Goal: Information Seeking & Learning: Learn about a topic

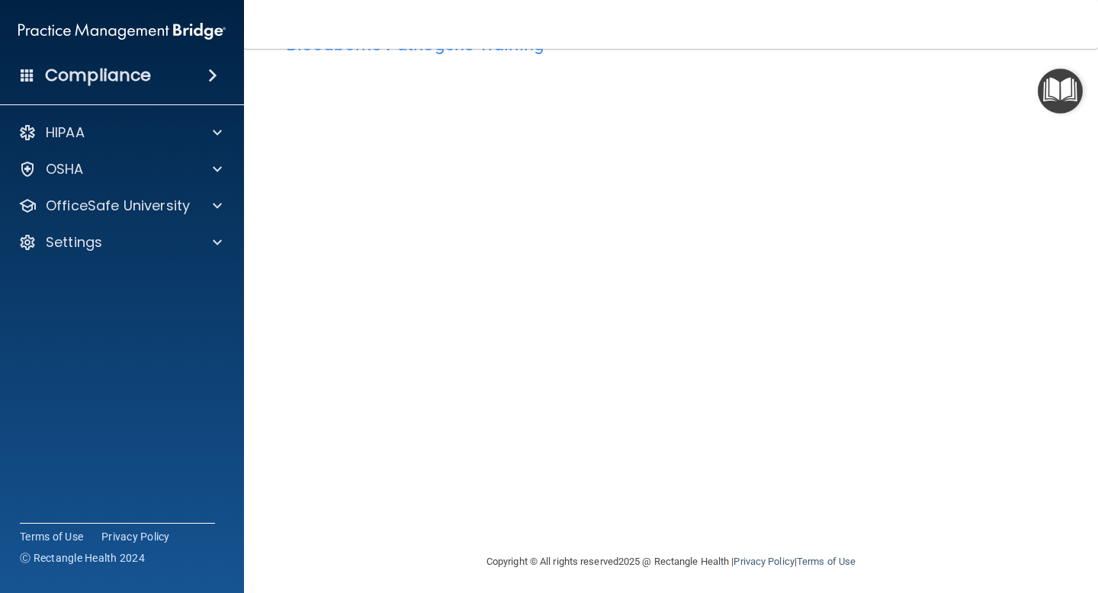
scroll to position [59, 0]
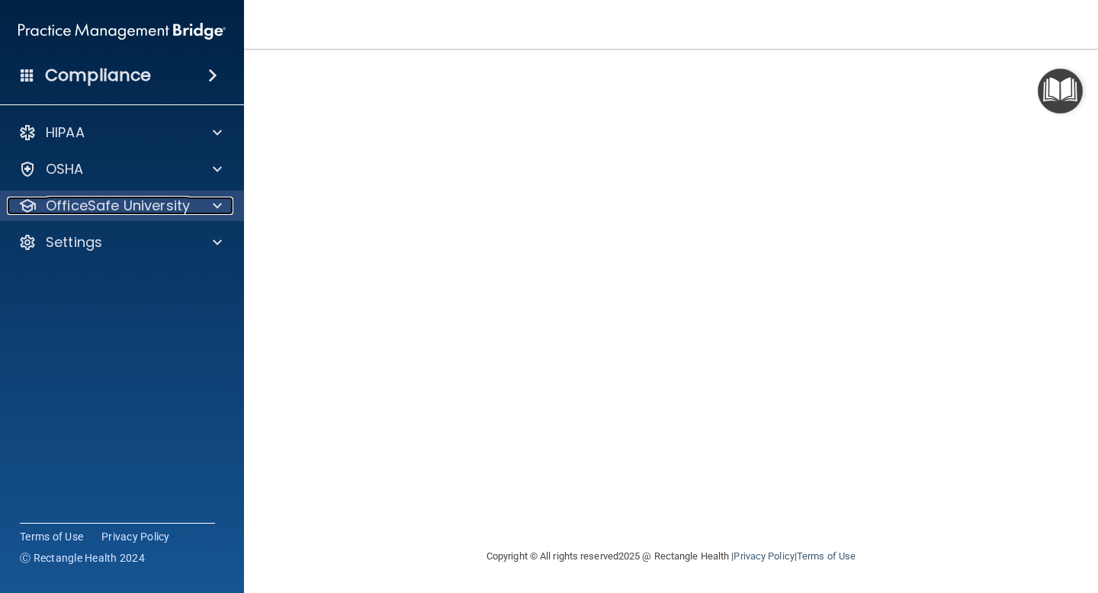
click at [220, 202] on span at bounding box center [217, 206] width 9 height 18
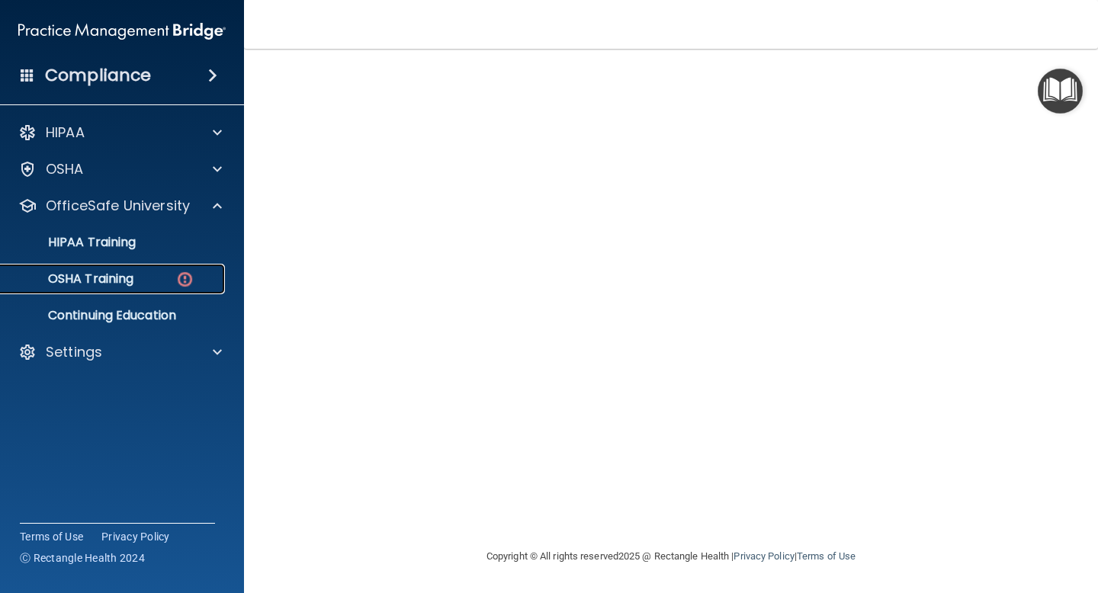
click at [110, 274] on p "OSHA Training" at bounding box center [71, 278] width 123 height 15
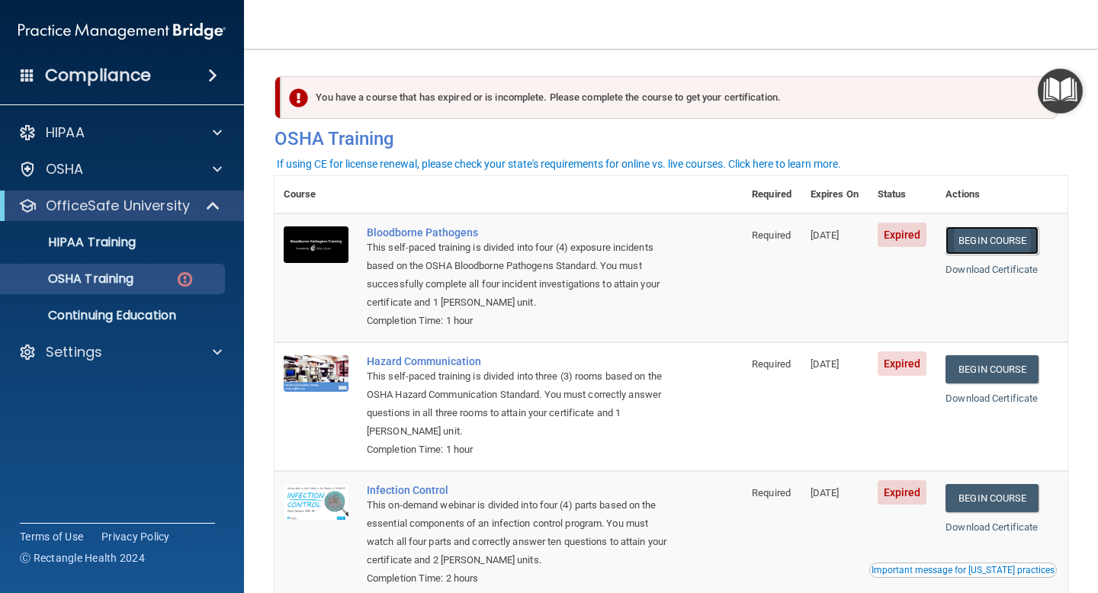
click at [995, 236] on link "Begin Course" at bounding box center [991, 240] width 93 height 28
click at [1004, 238] on link "Begin Course" at bounding box center [991, 240] width 93 height 28
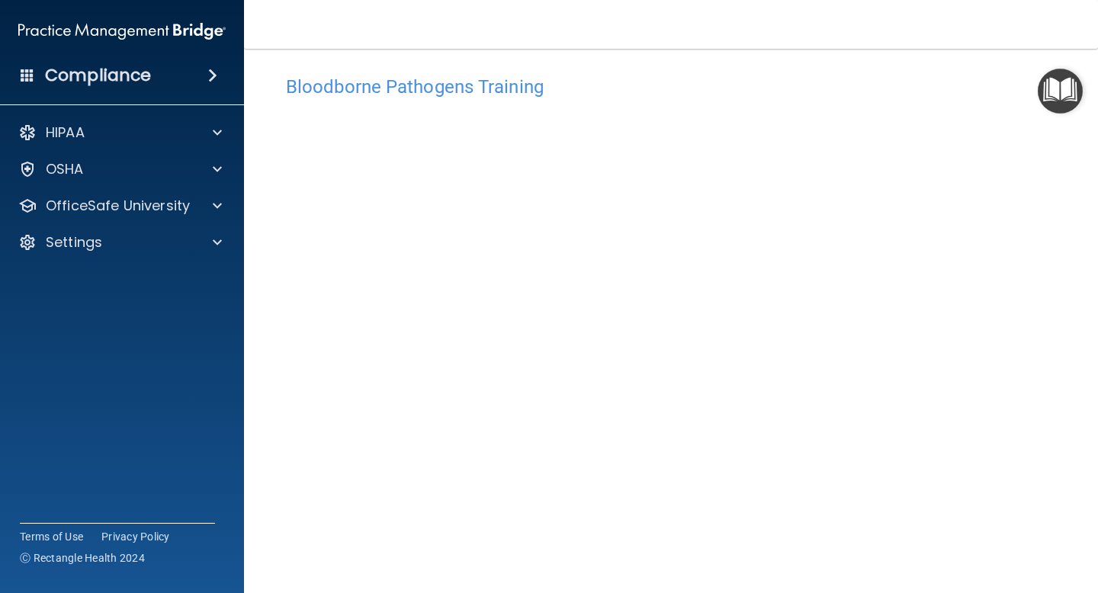
scroll to position [59, 0]
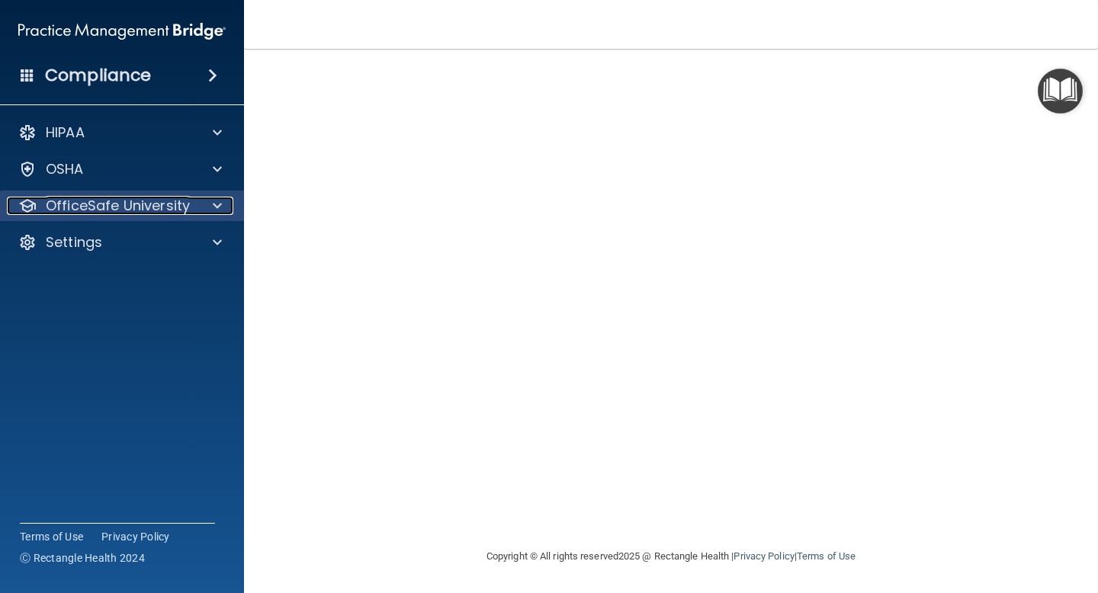
click at [217, 200] on span at bounding box center [217, 206] width 9 height 18
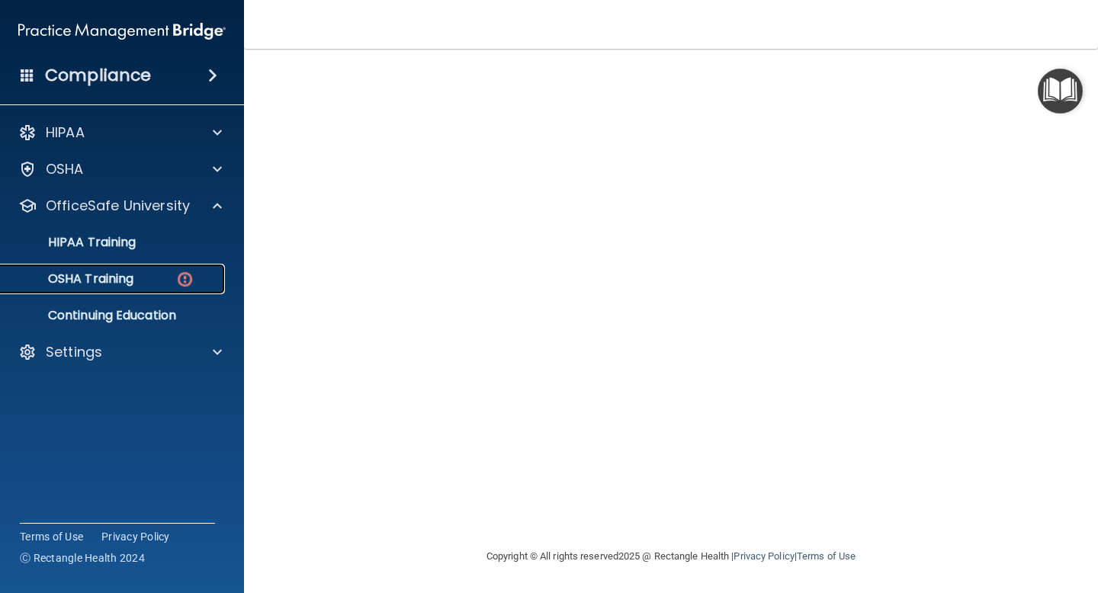
click at [186, 276] on img at bounding box center [184, 279] width 19 height 19
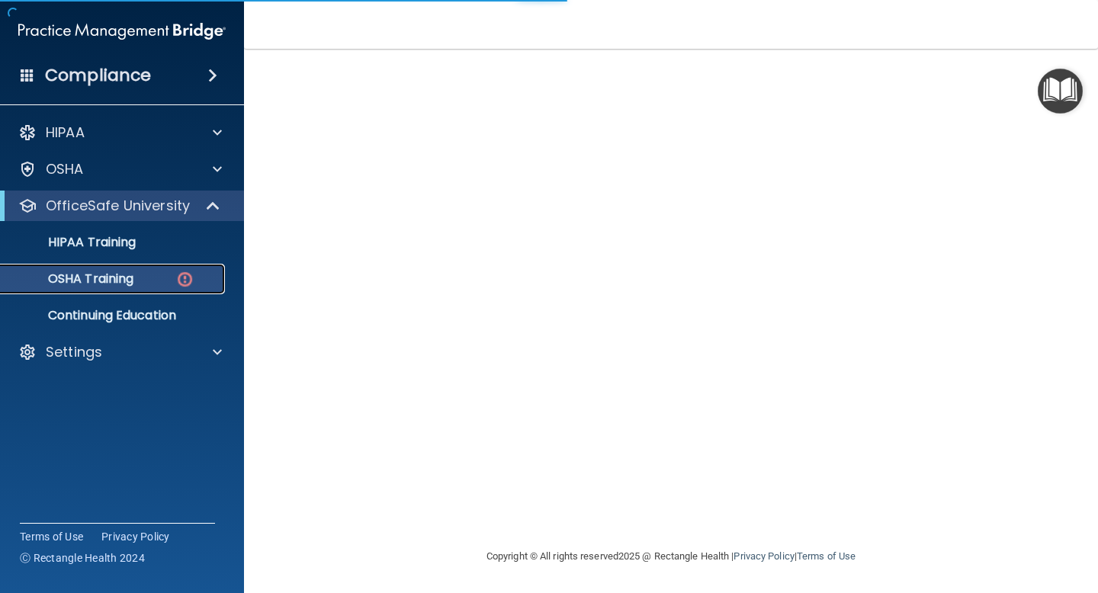
click at [186, 276] on img at bounding box center [184, 279] width 19 height 19
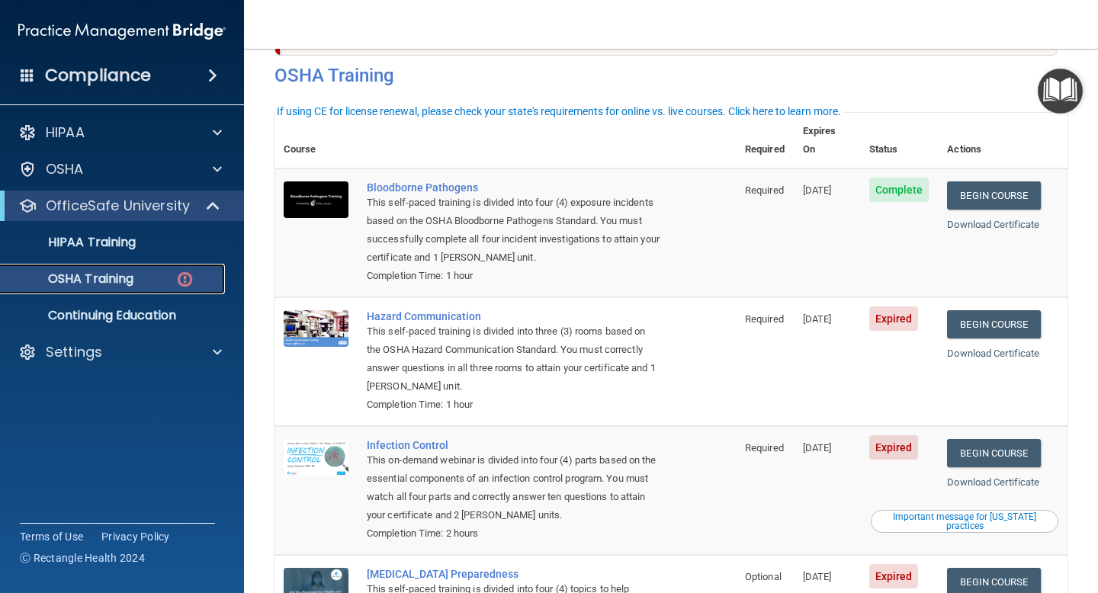
scroll to position [64, 0]
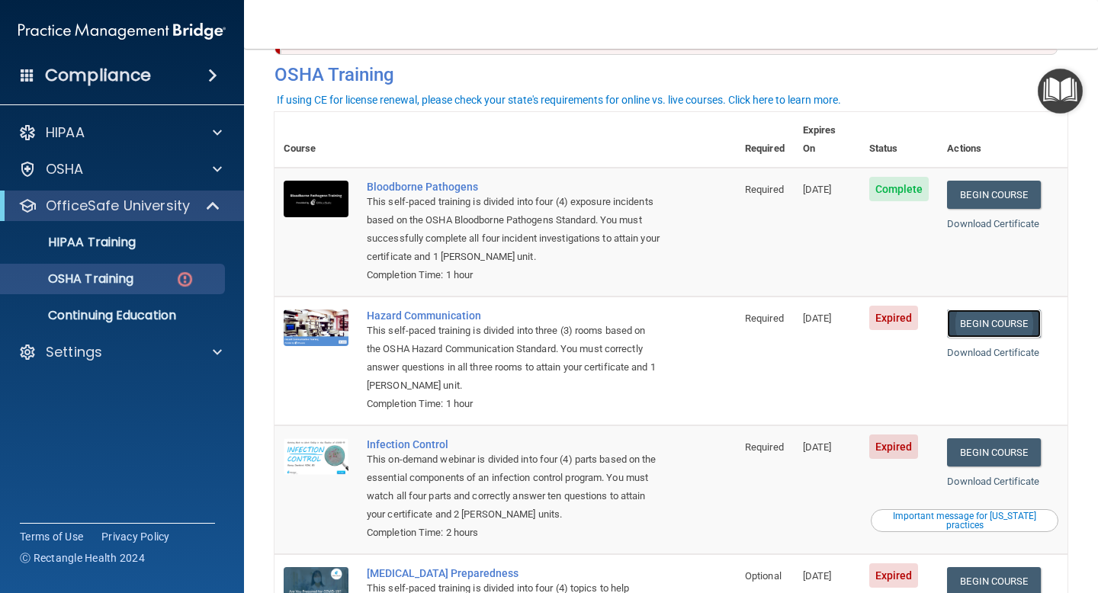
click at [1002, 309] on link "Begin Course" at bounding box center [993, 323] width 93 height 28
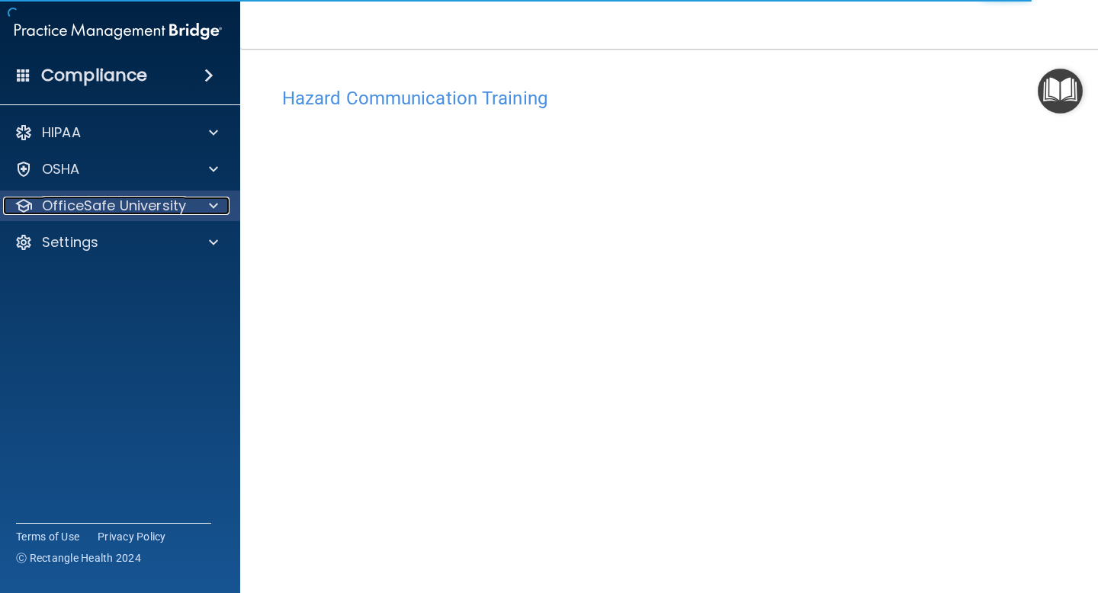
click at [210, 200] on span at bounding box center [213, 206] width 9 height 18
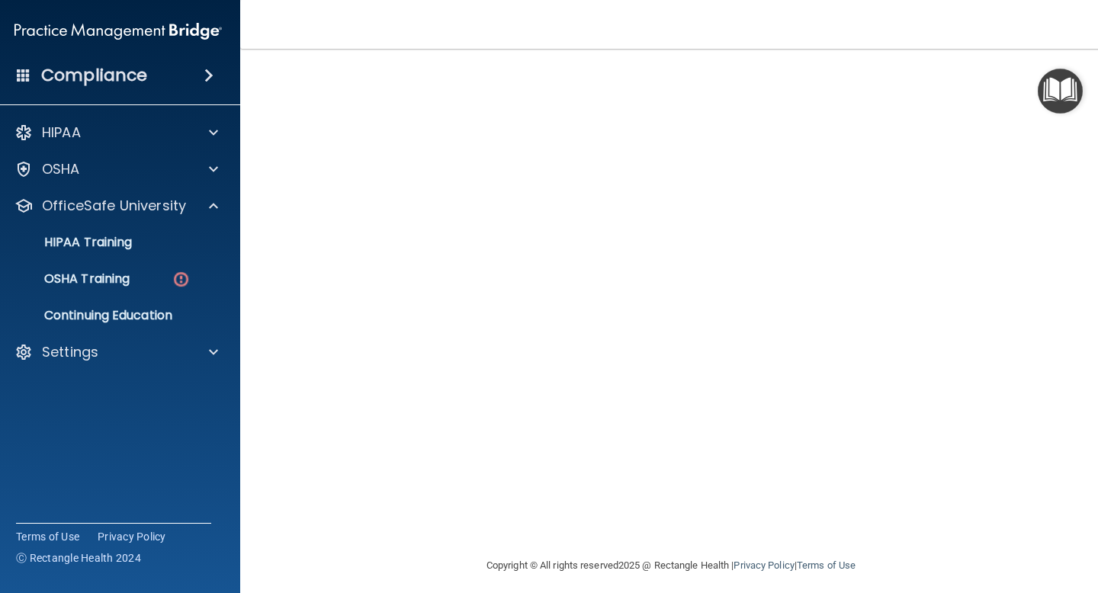
scroll to position [86, 0]
click at [186, 281] on img at bounding box center [181, 279] width 19 height 19
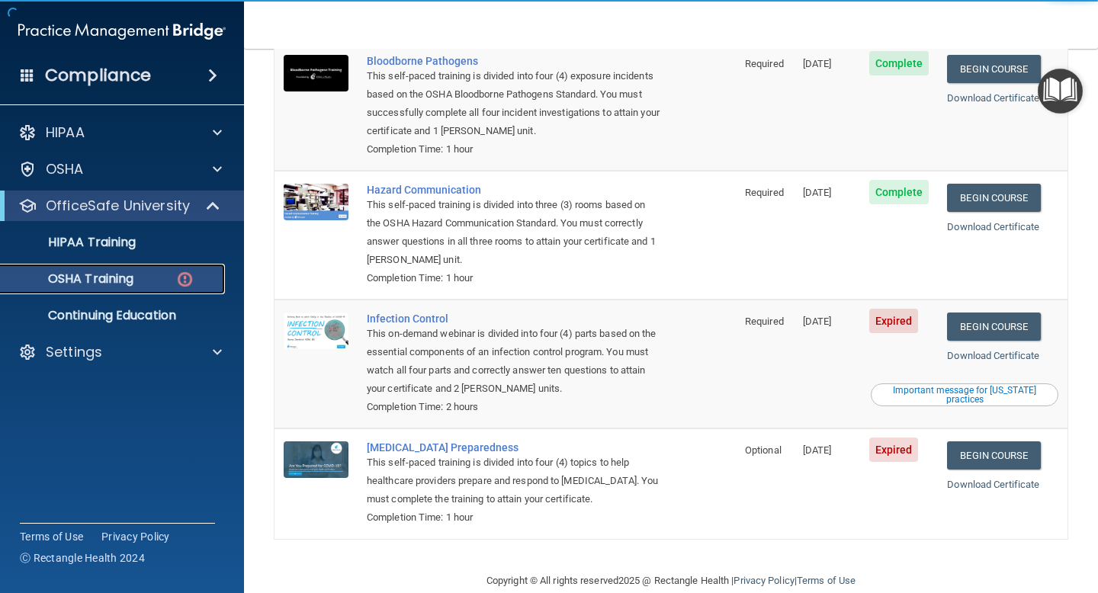
scroll to position [197, 0]
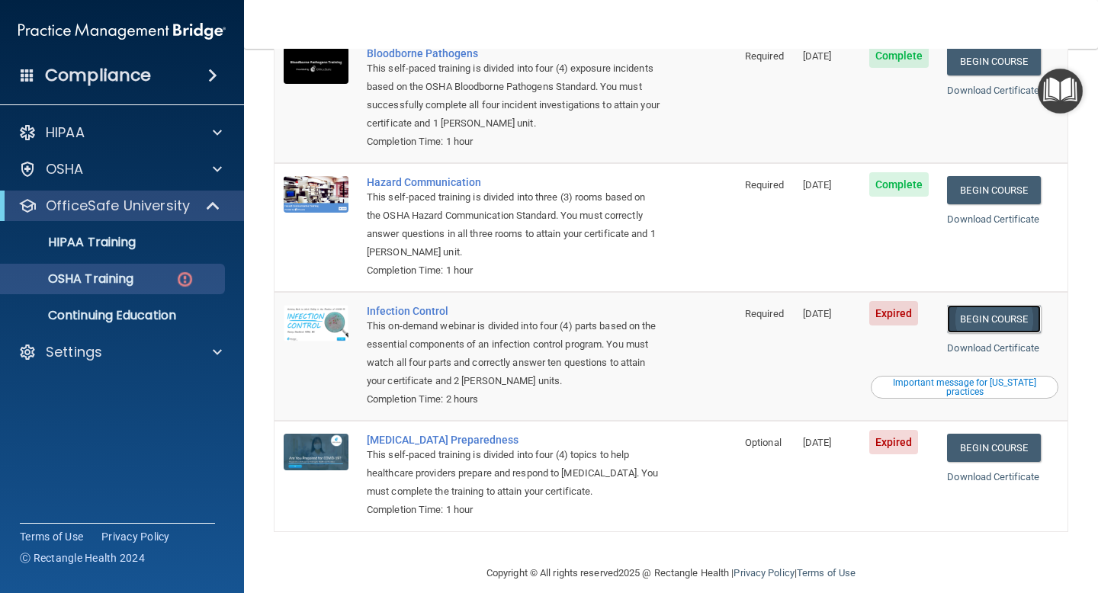
click at [1013, 305] on link "Begin Course" at bounding box center [993, 319] width 93 height 28
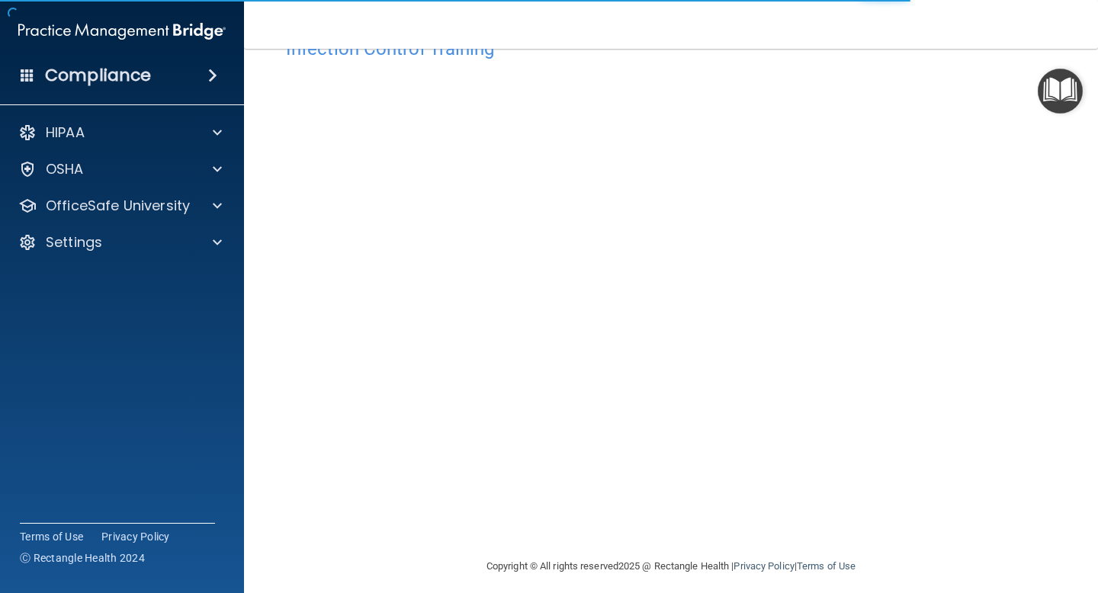
scroll to position [59, 0]
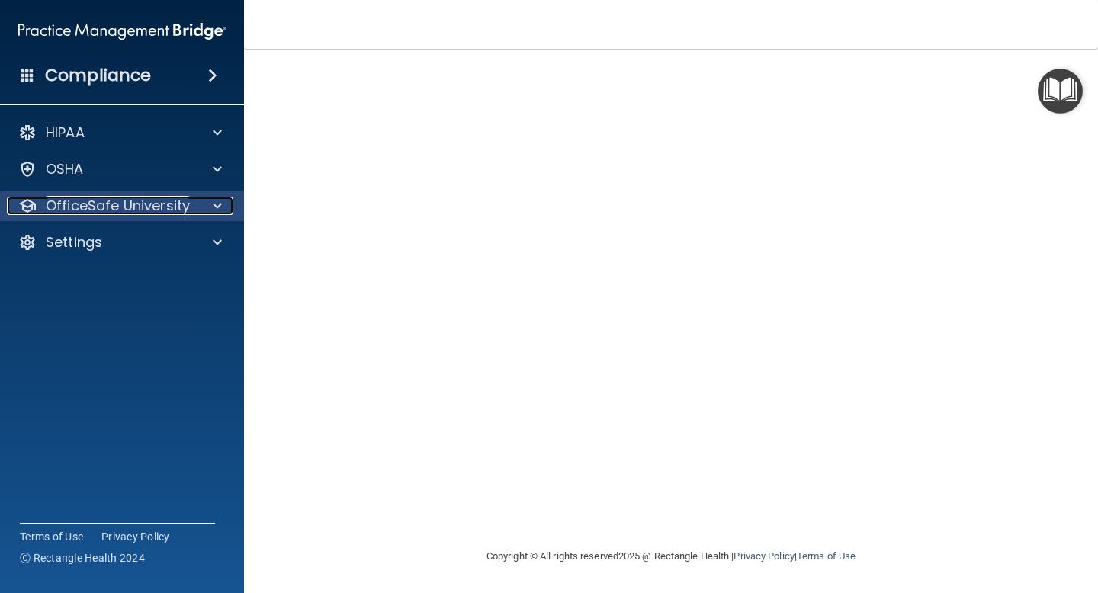
click at [215, 197] on span at bounding box center [217, 206] width 9 height 18
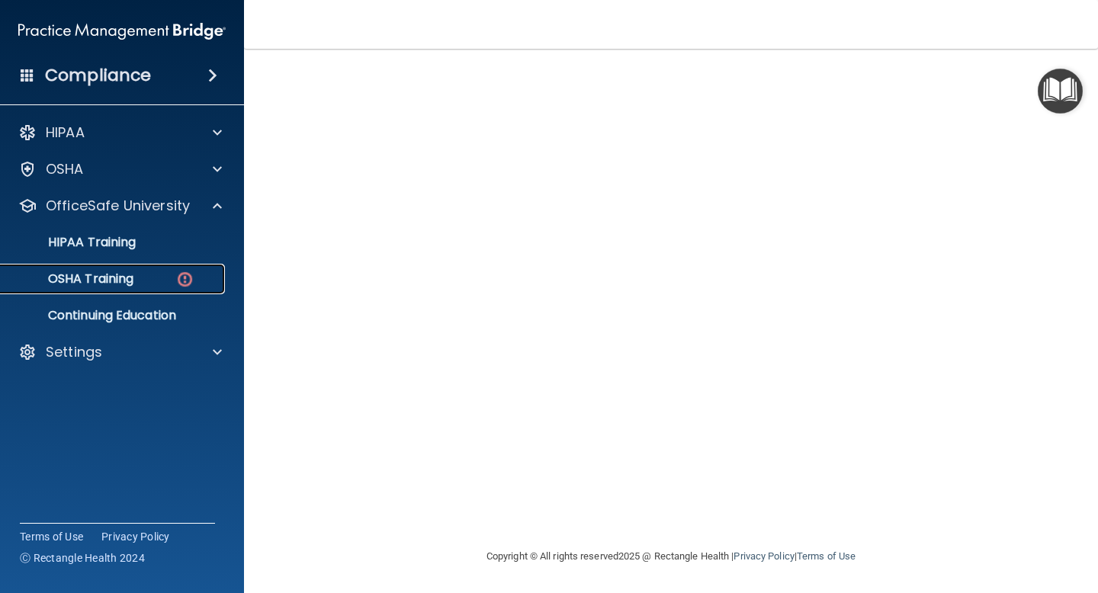
click at [188, 277] on img at bounding box center [184, 279] width 19 height 19
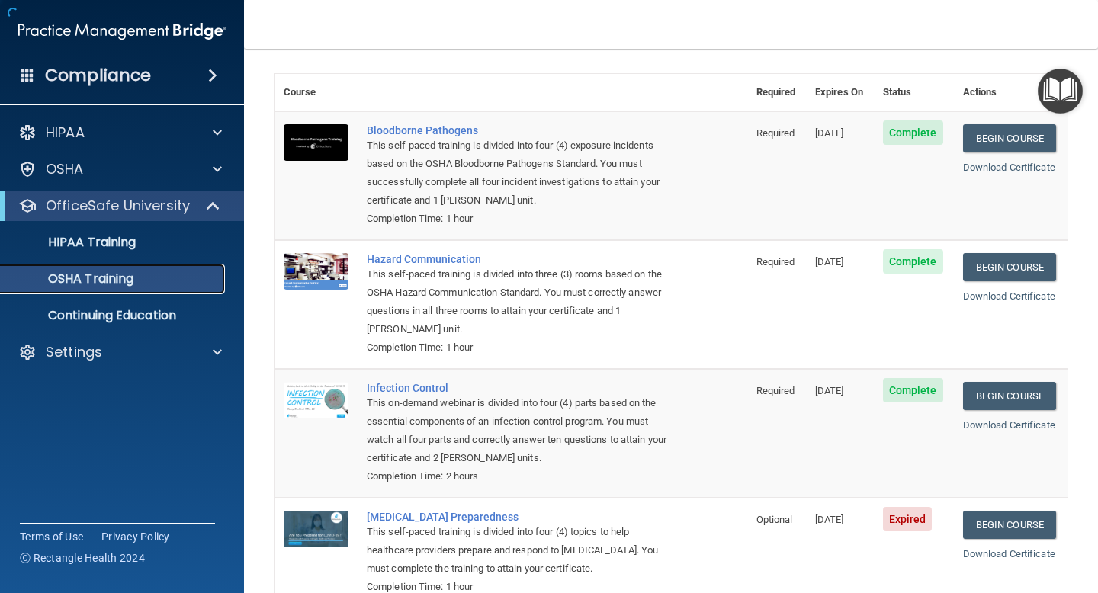
scroll to position [155, 0]
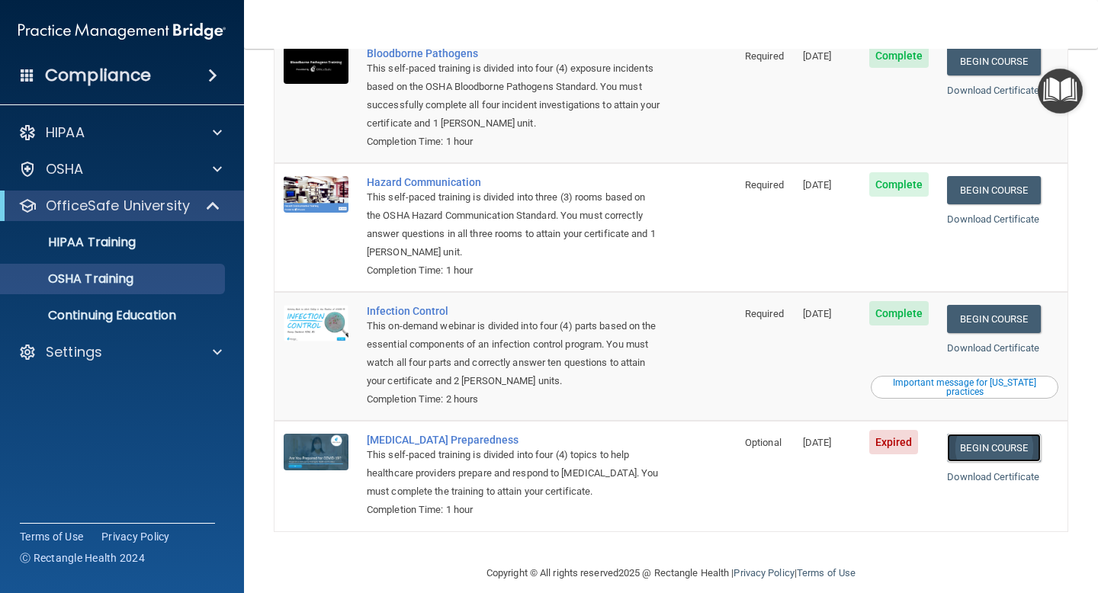
click at [992, 434] on link "Begin Course" at bounding box center [993, 448] width 93 height 28
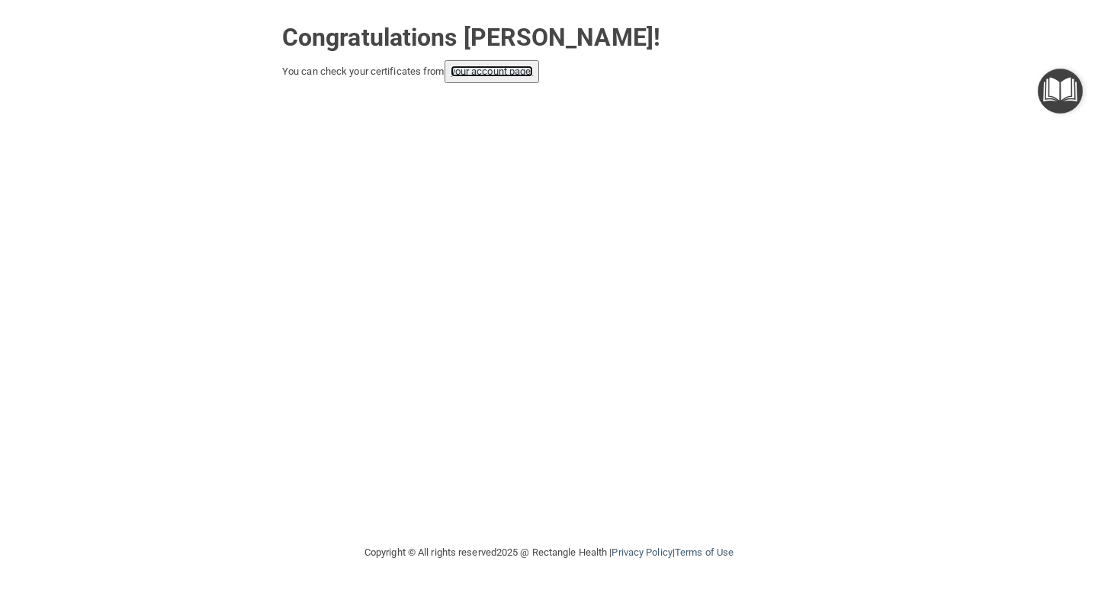
click at [498, 66] on link "your account page!" at bounding box center [492, 71] width 83 height 11
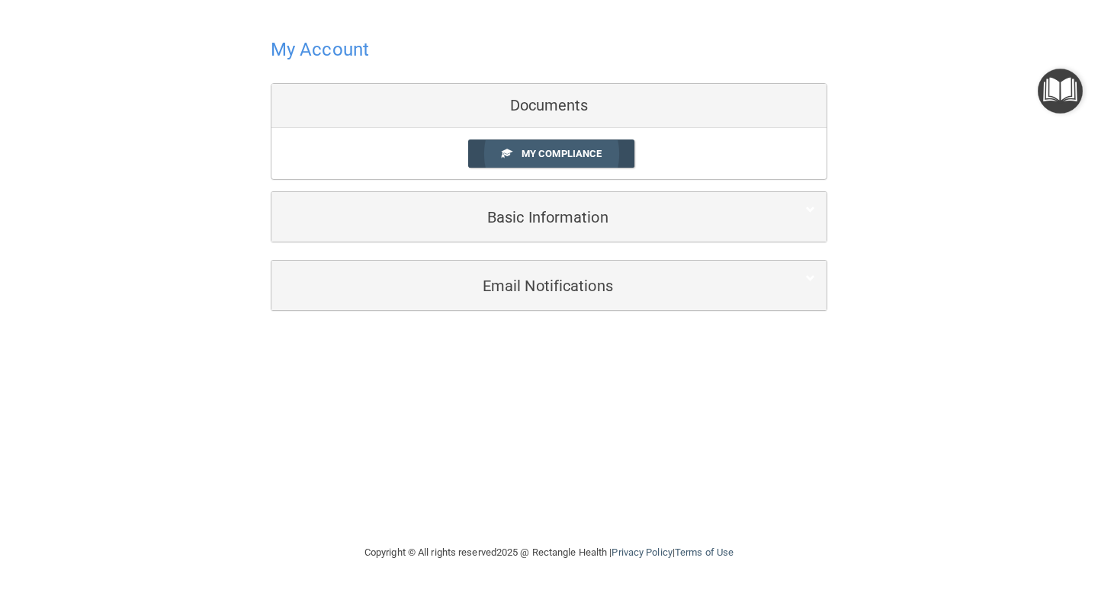
click at [555, 161] on link "My Compliance" at bounding box center [551, 154] width 167 height 28
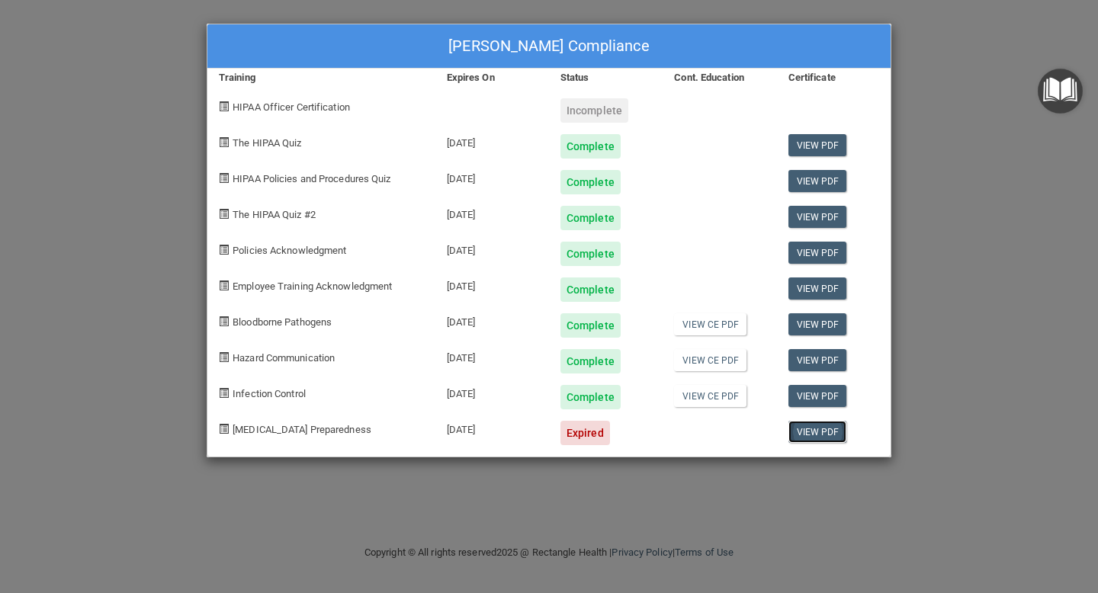
click at [827, 431] on link "View PDF" at bounding box center [817, 432] width 59 height 22
click at [576, 433] on div "Expired" at bounding box center [585, 433] width 50 height 24
click at [460, 434] on div "07/25/2023" at bounding box center [492, 427] width 114 height 36
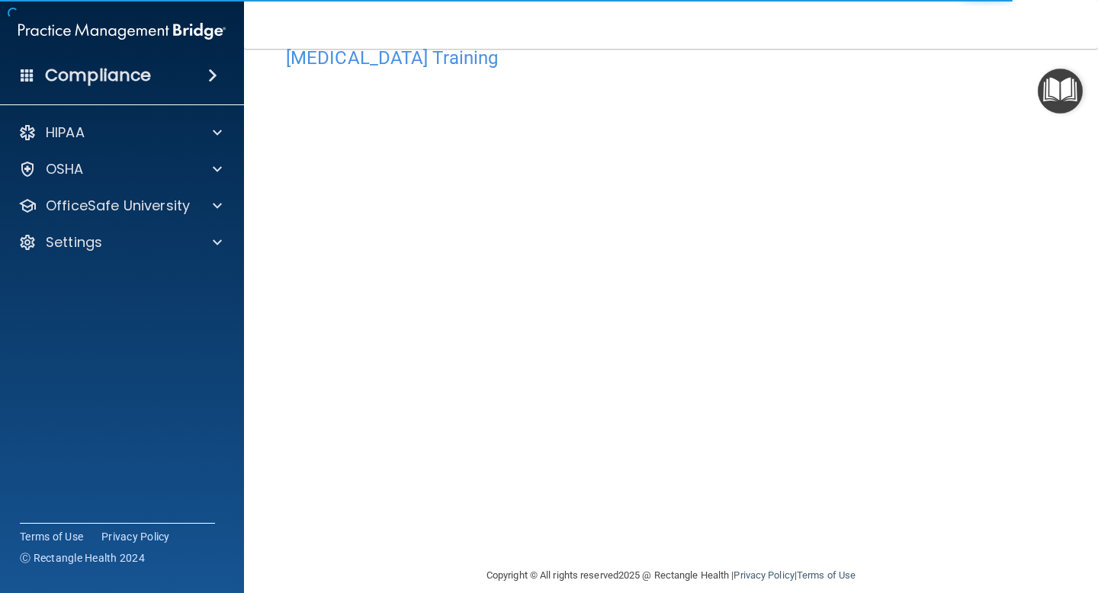
scroll to position [59, 0]
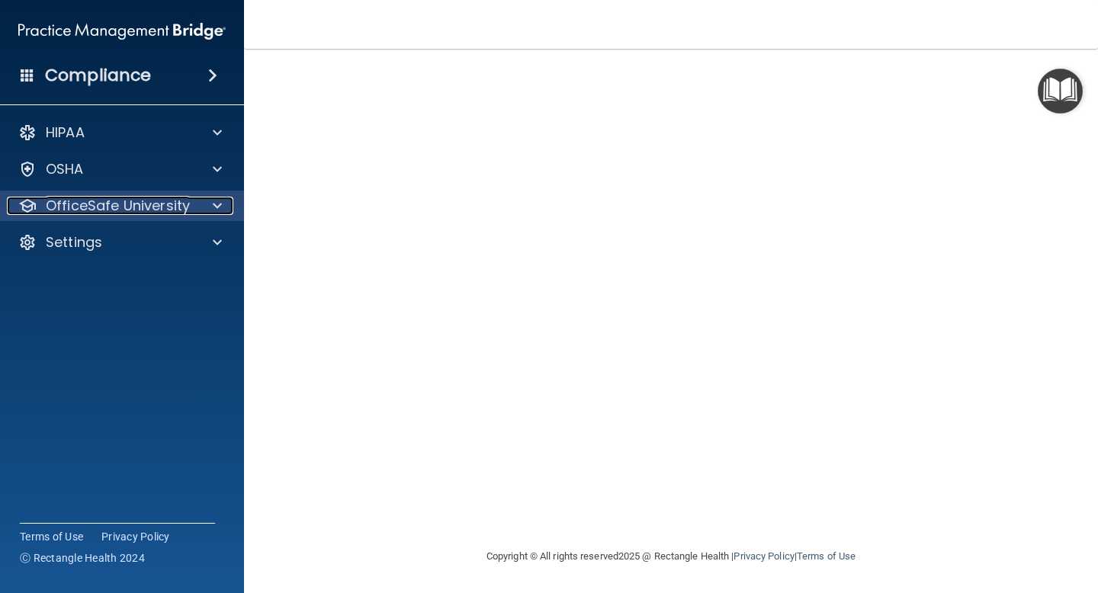
click at [216, 207] on span at bounding box center [217, 206] width 9 height 18
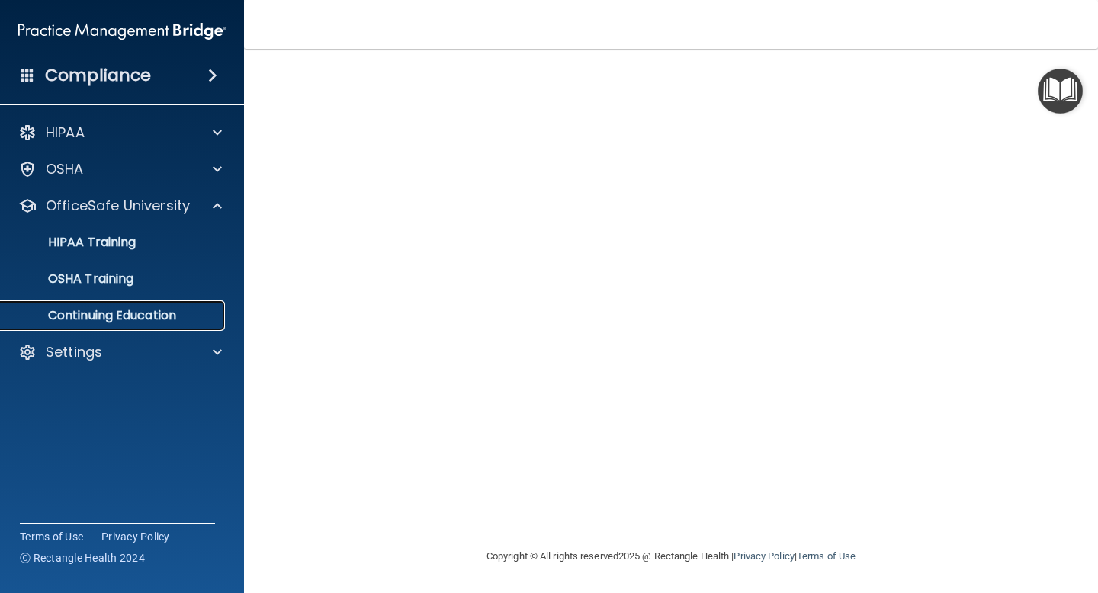
click at [155, 309] on p "Continuing Education" at bounding box center [114, 315] width 208 height 15
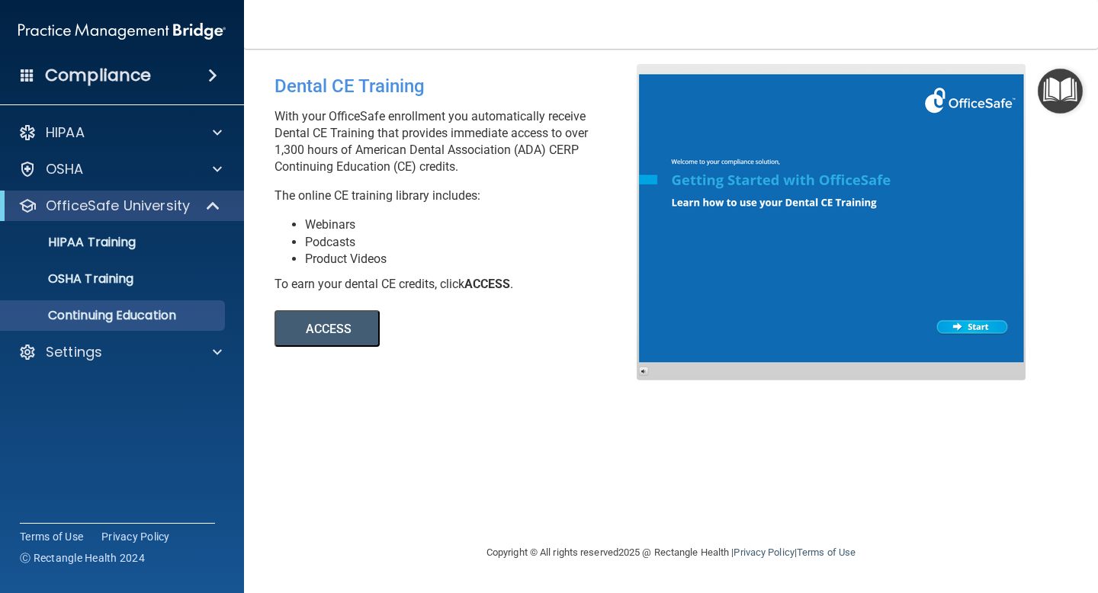
click at [337, 321] on button "ACCESS" at bounding box center [326, 328] width 105 height 37
click at [140, 282] on div "OSHA Training" at bounding box center [114, 278] width 208 height 15
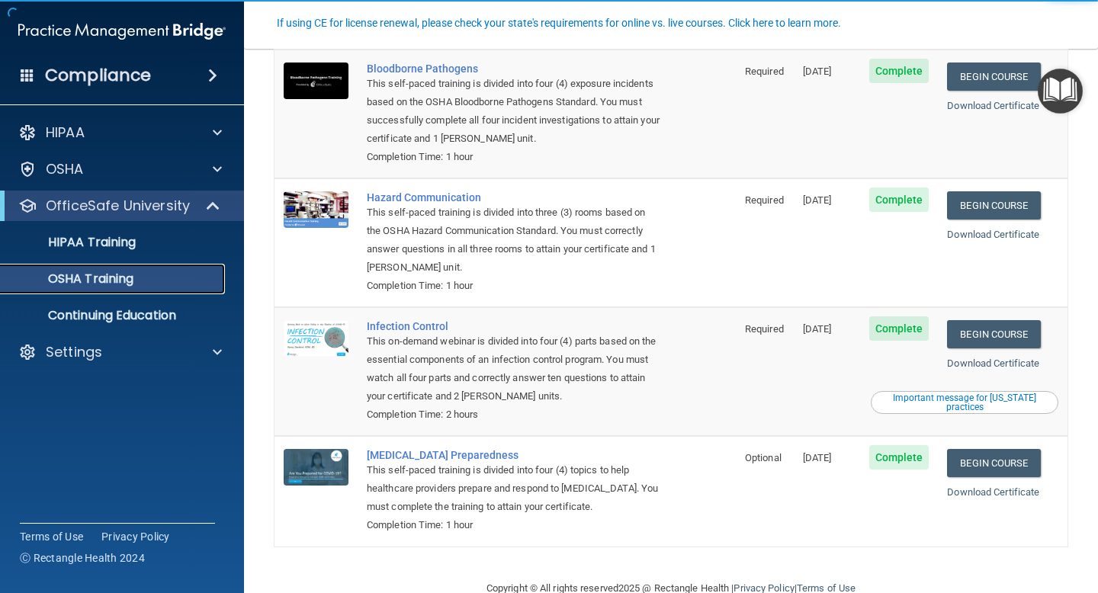
scroll to position [155, 0]
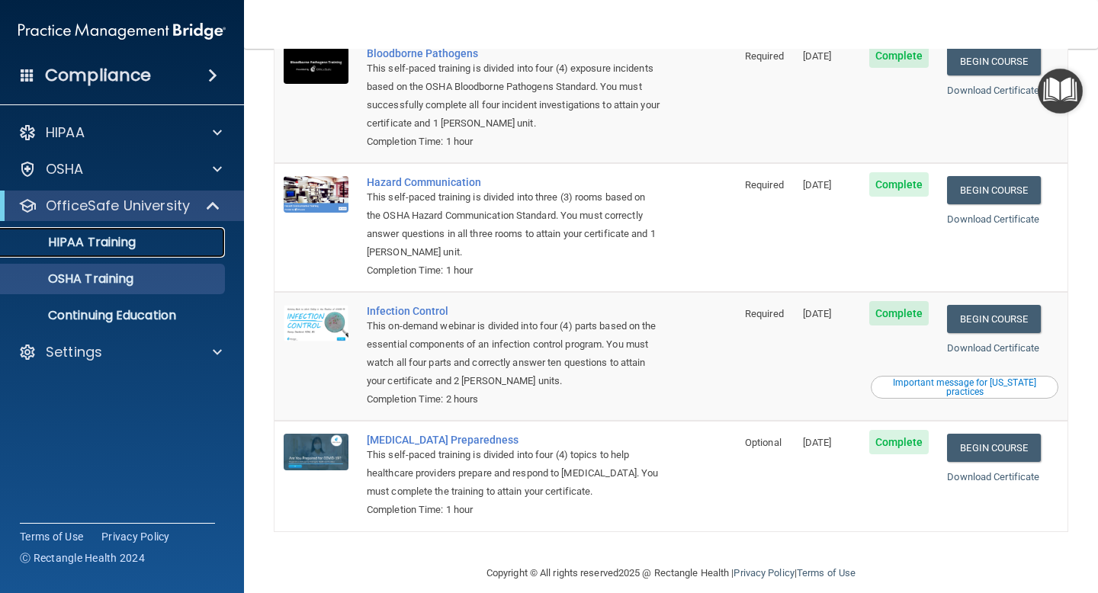
click at [91, 236] on p "HIPAA Training" at bounding box center [73, 242] width 126 height 15
